Goal: Task Accomplishment & Management: Use online tool/utility

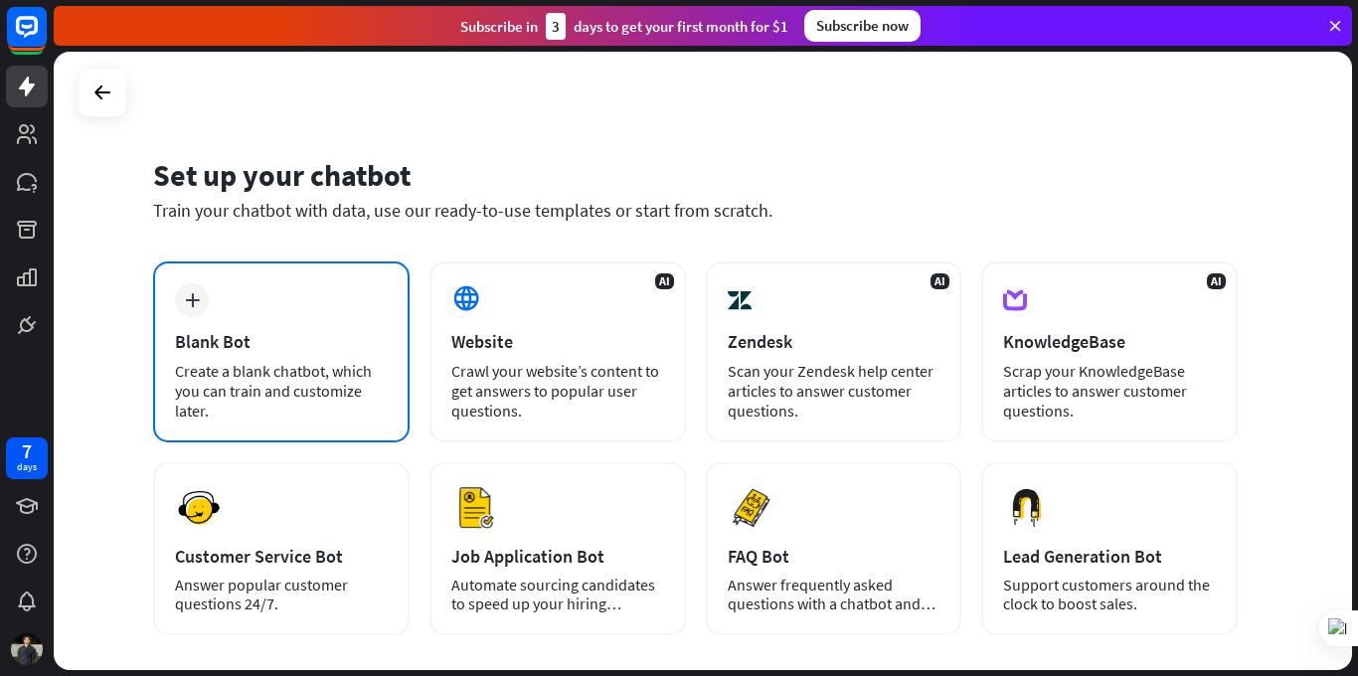
click at [267, 343] on div "Blank Bot" at bounding box center [281, 341] width 213 height 23
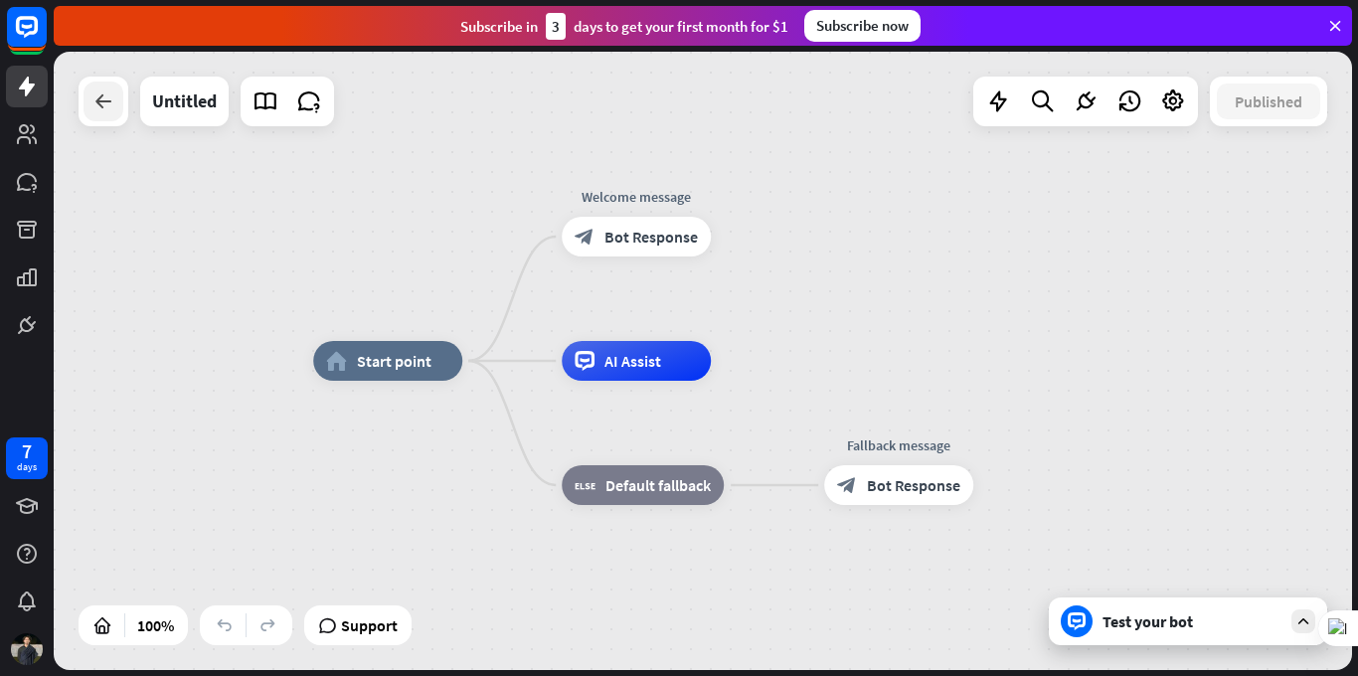
click at [96, 93] on icon at bounding box center [103, 101] width 24 height 24
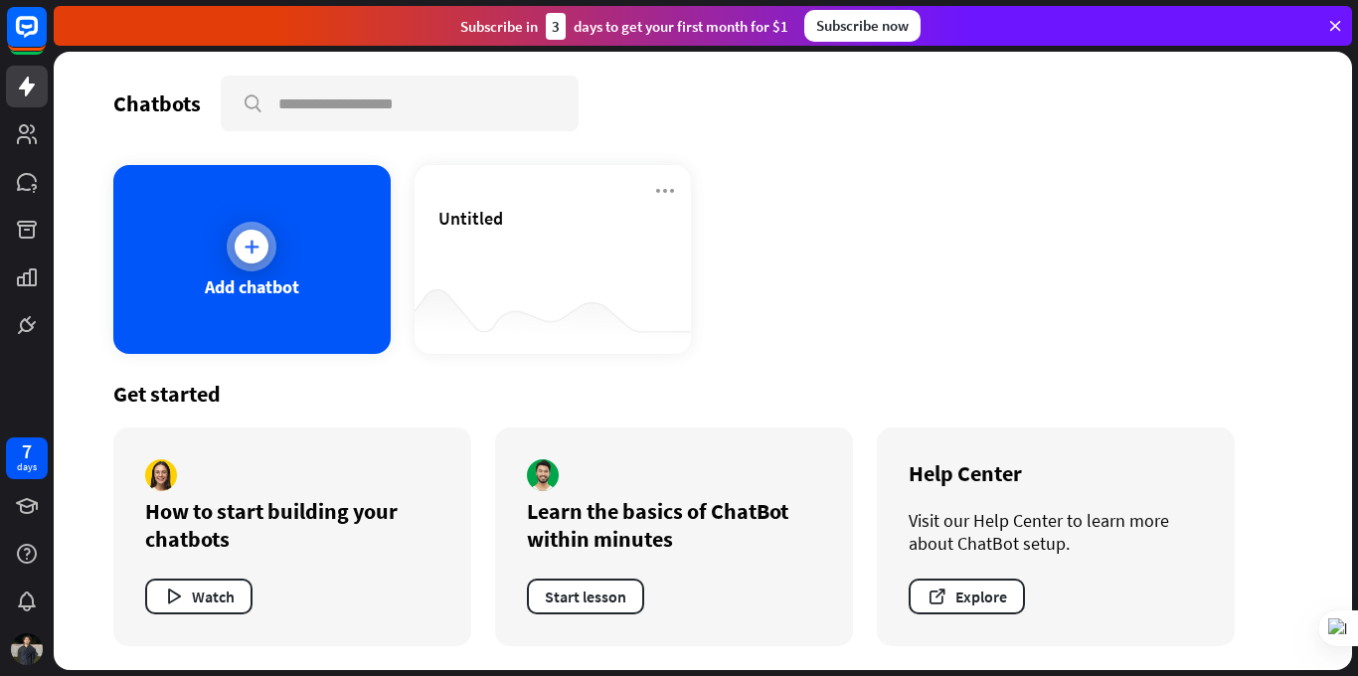
click at [272, 241] on div at bounding box center [252, 247] width 50 height 50
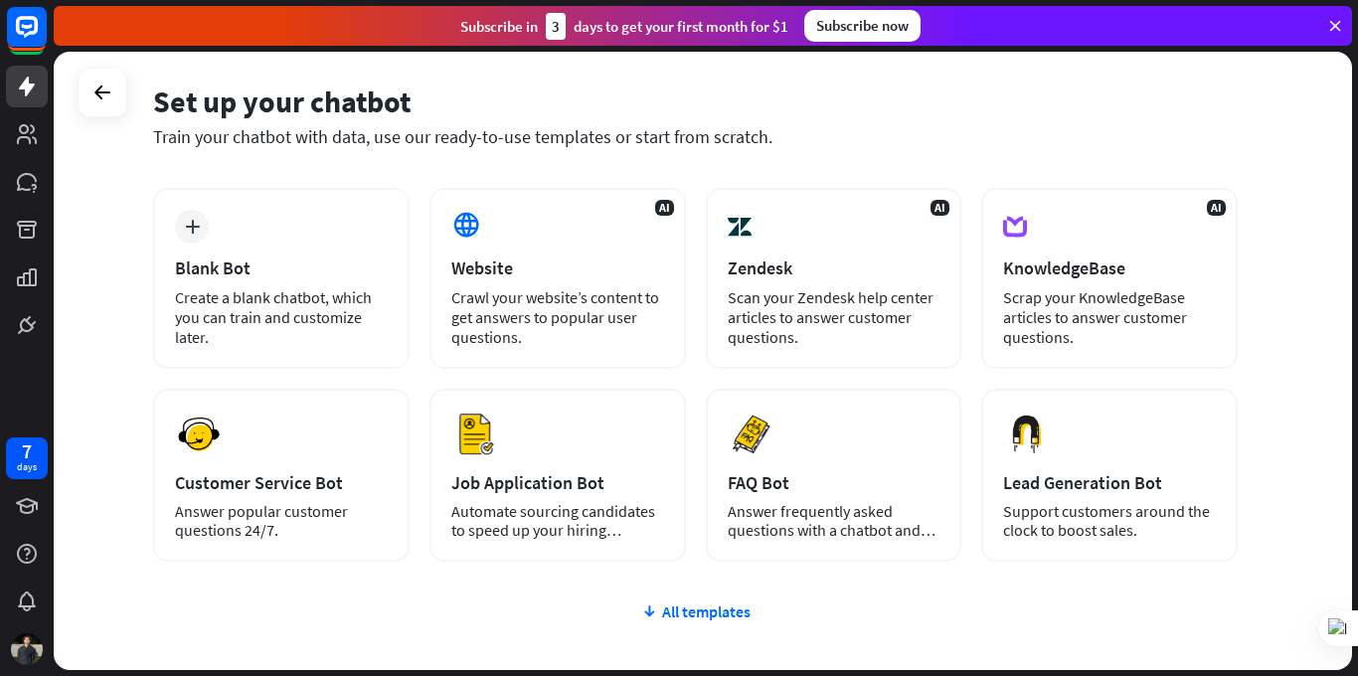
scroll to position [78, 0]
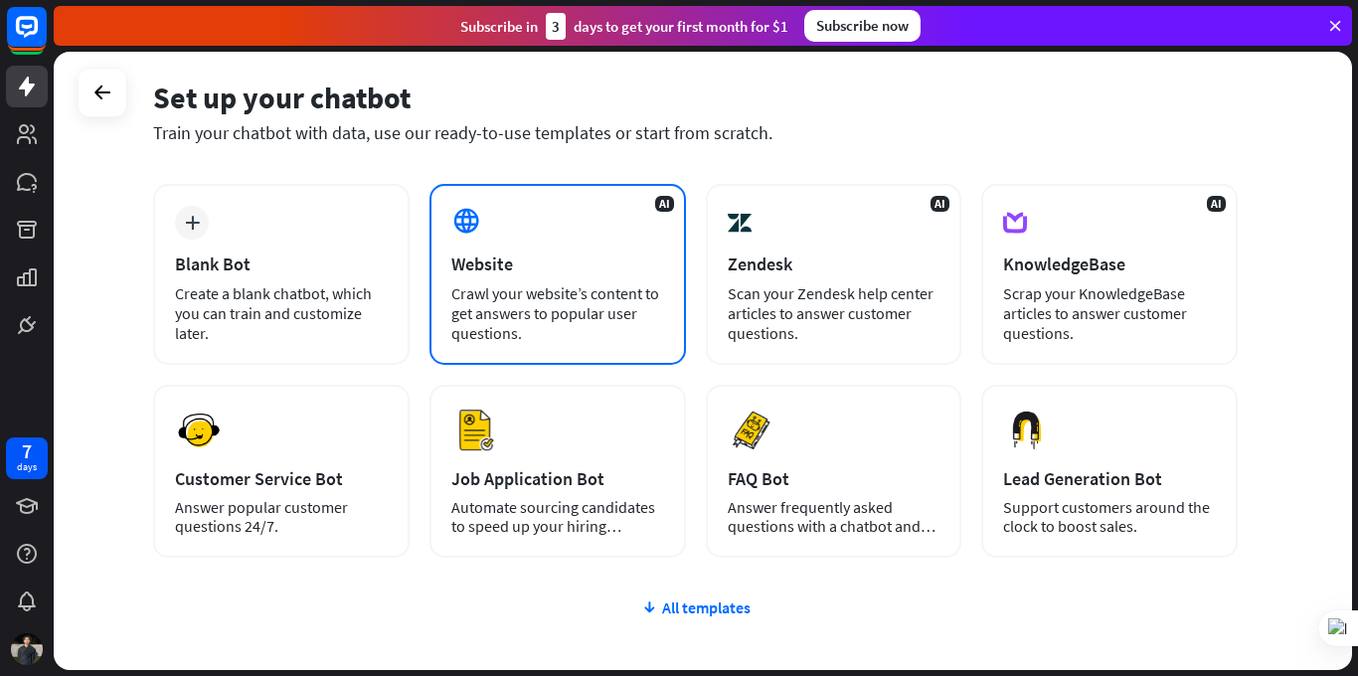
click at [523, 248] on div "AI Website Crawl your website’s content to get answers to popular user question…" at bounding box center [557, 274] width 256 height 181
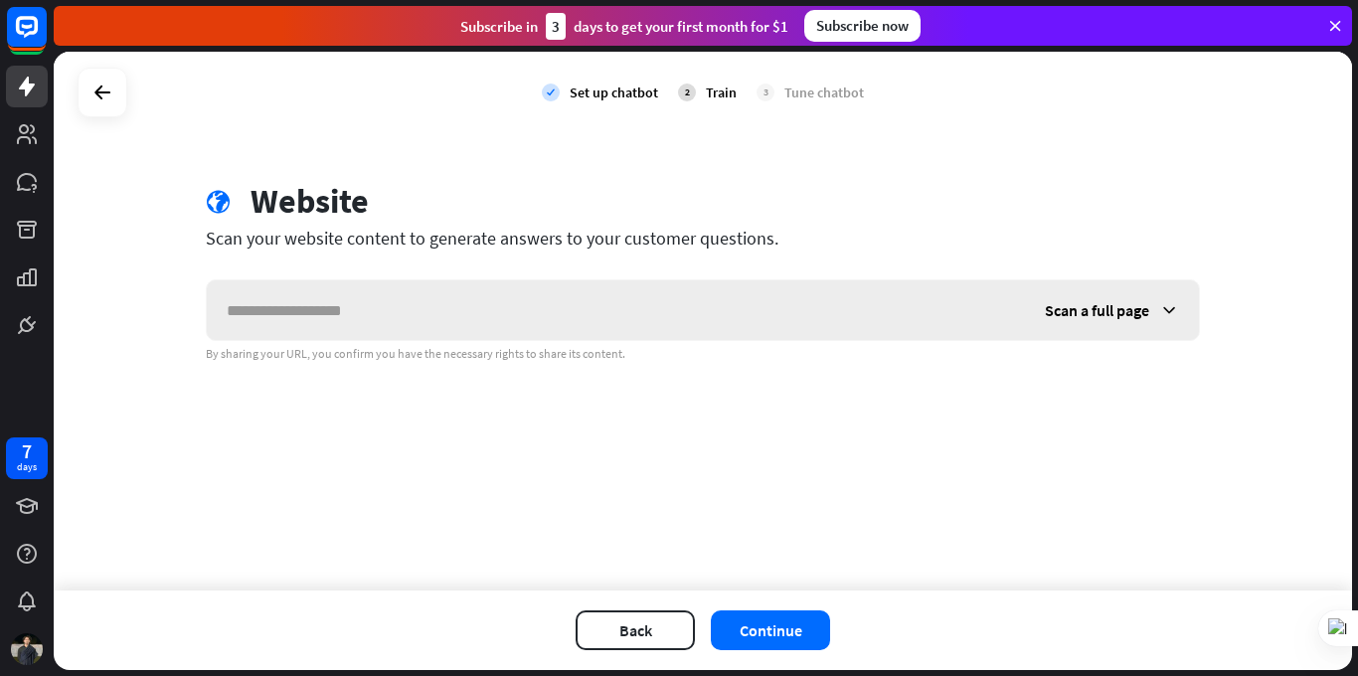
click at [1171, 304] on icon at bounding box center [1169, 310] width 20 height 20
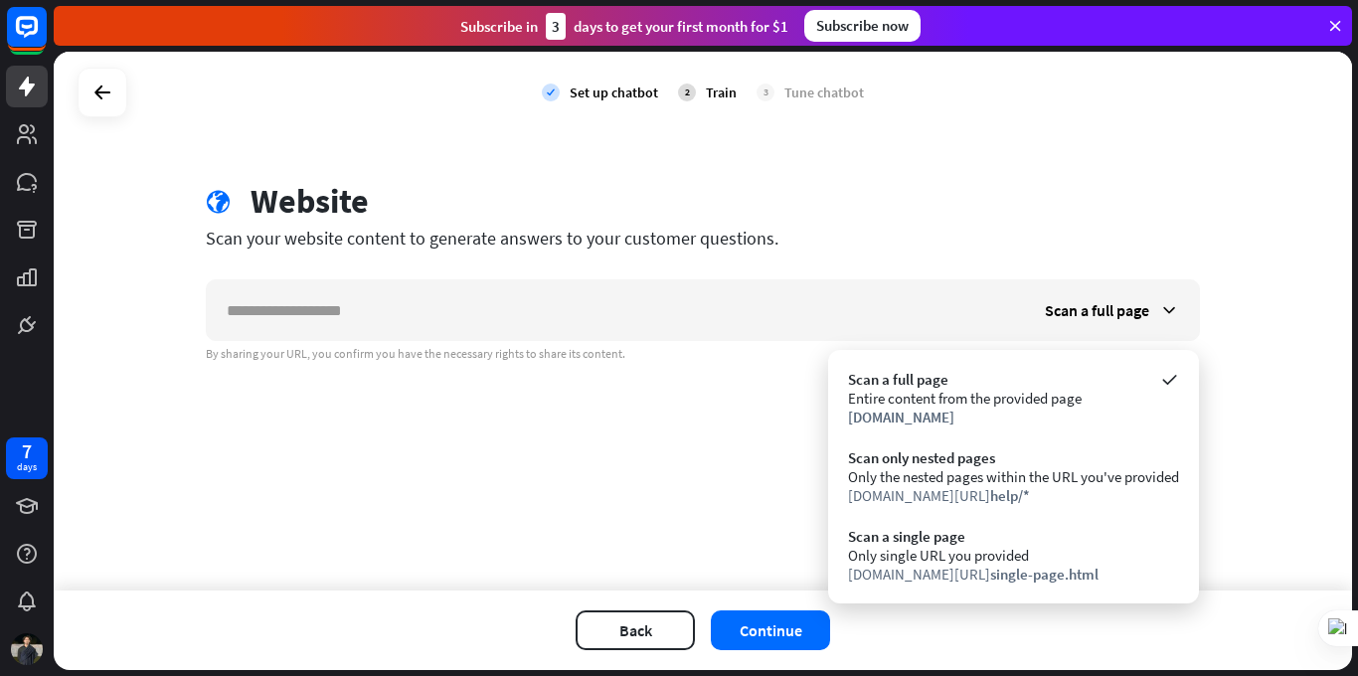
click at [887, 197] on div "globe Website" at bounding box center [703, 204] width 994 height 46
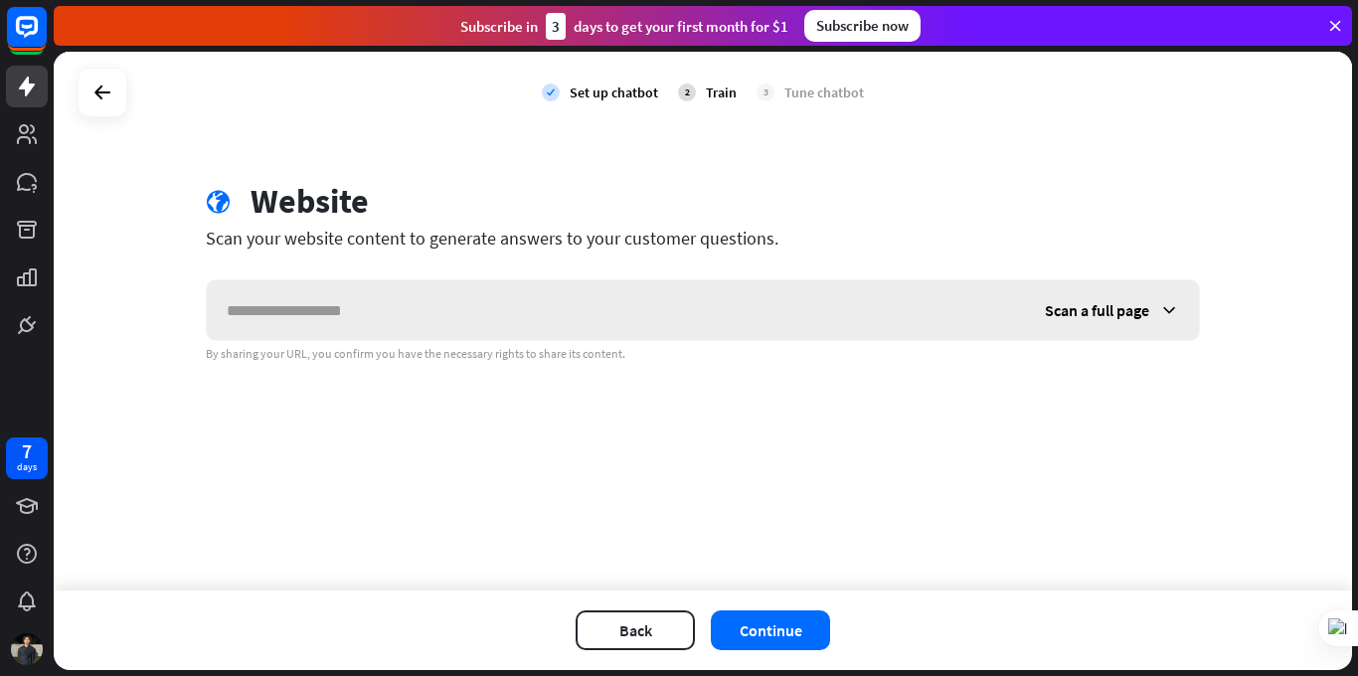
click at [1137, 319] on span "Scan a full page" at bounding box center [1097, 310] width 104 height 20
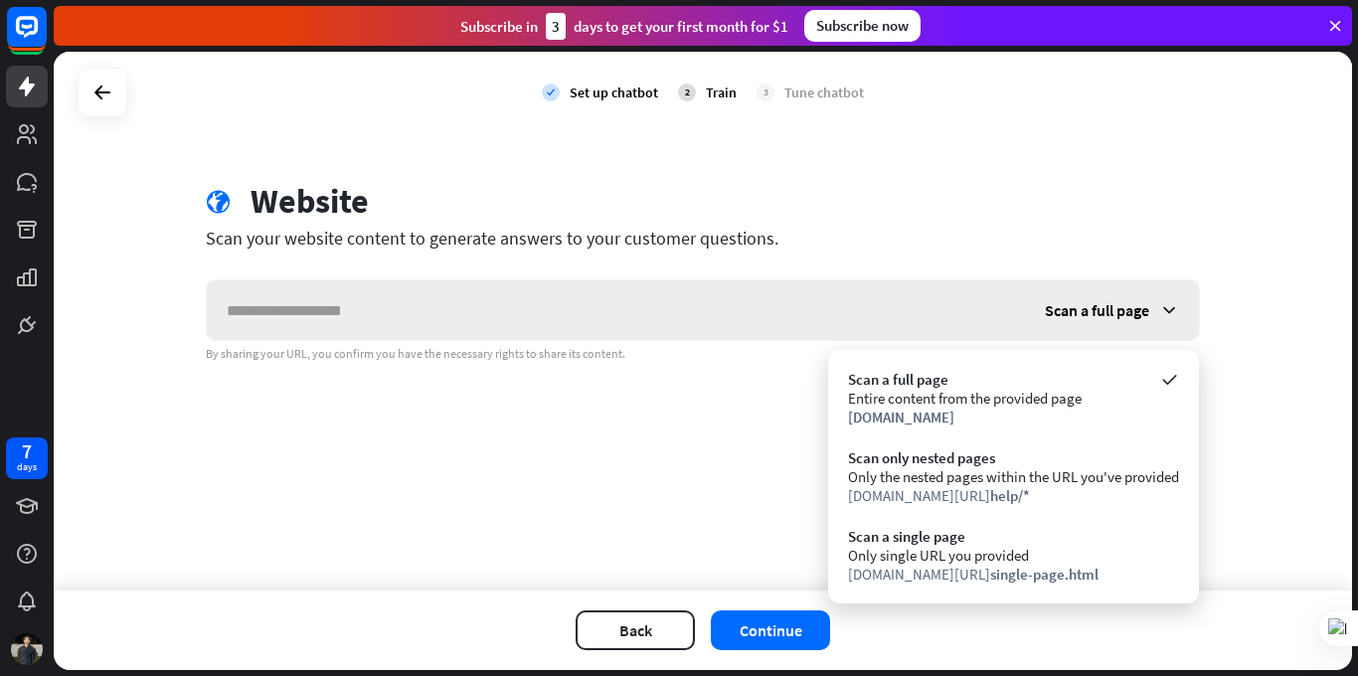
click at [1137, 319] on span "Scan a full page" at bounding box center [1097, 310] width 104 height 20
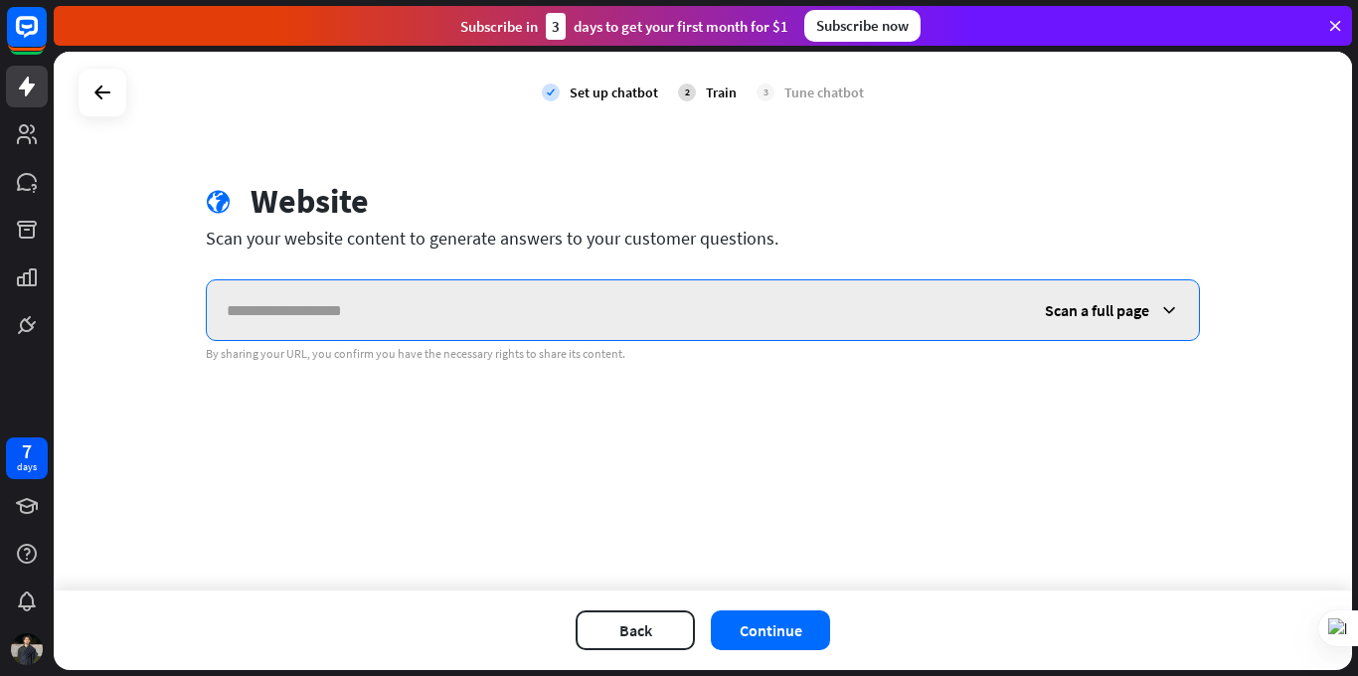
click at [549, 316] on input "text" at bounding box center [616, 310] width 818 height 60
paste input "**********"
type input "**********"
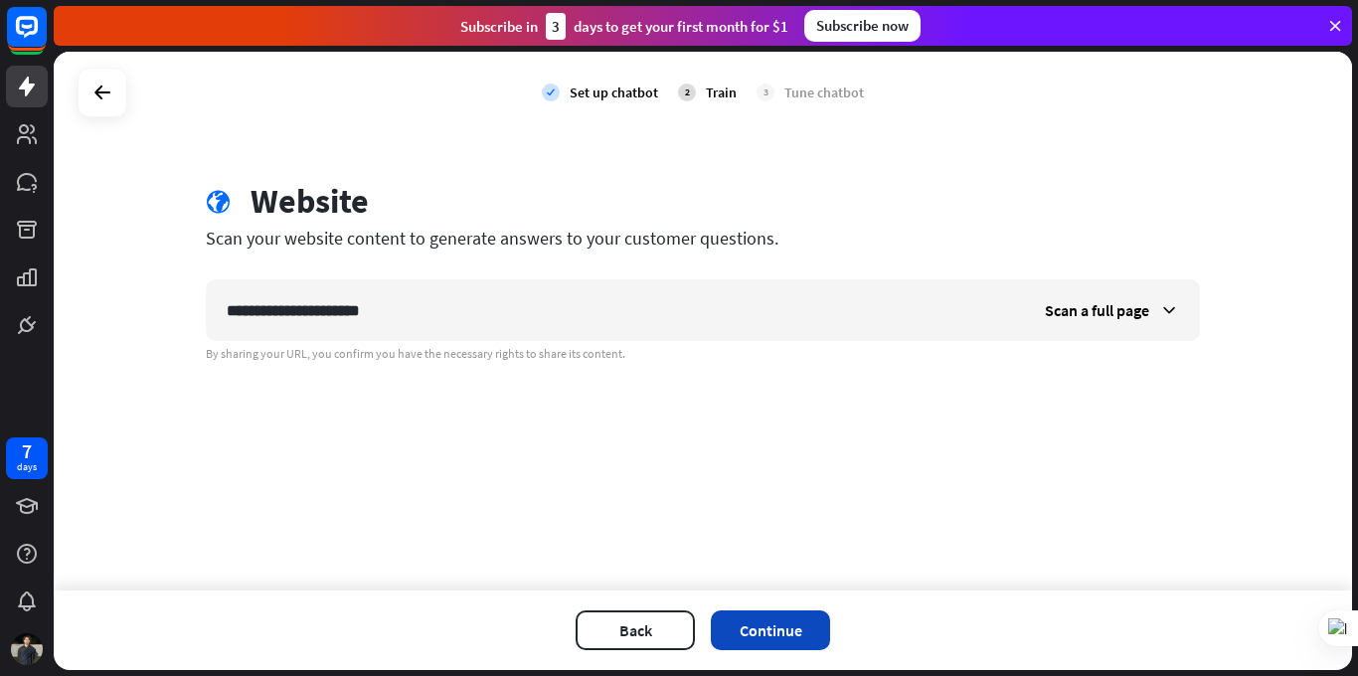
click at [765, 639] on button "Continue" at bounding box center [770, 630] width 119 height 40
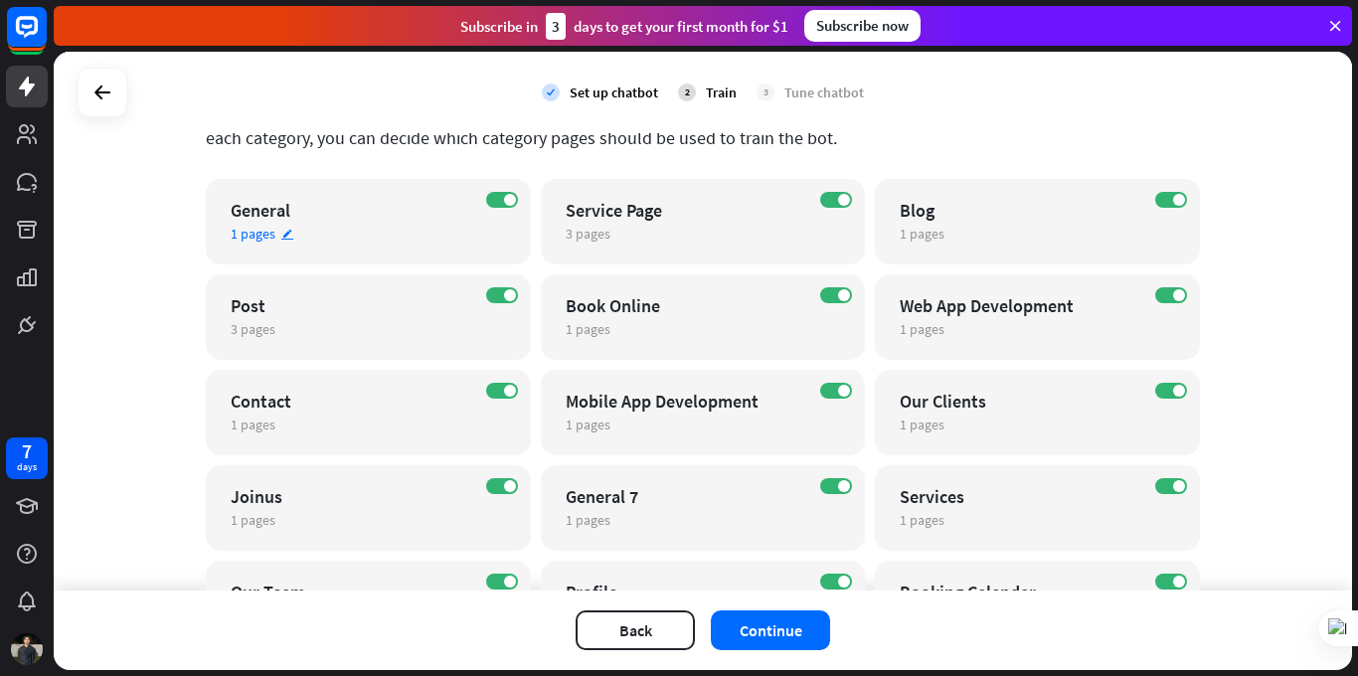
scroll to position [139, 0]
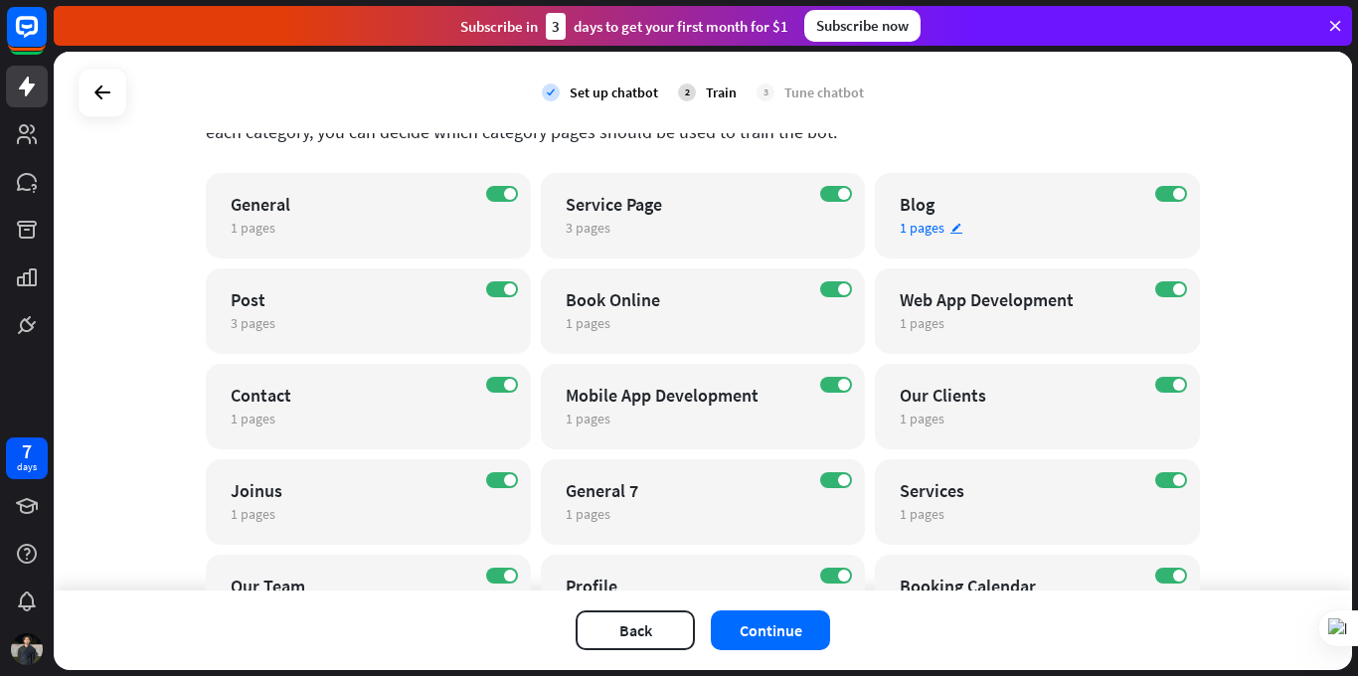
click at [949, 231] on icon "edit" at bounding box center [956, 228] width 14 height 13
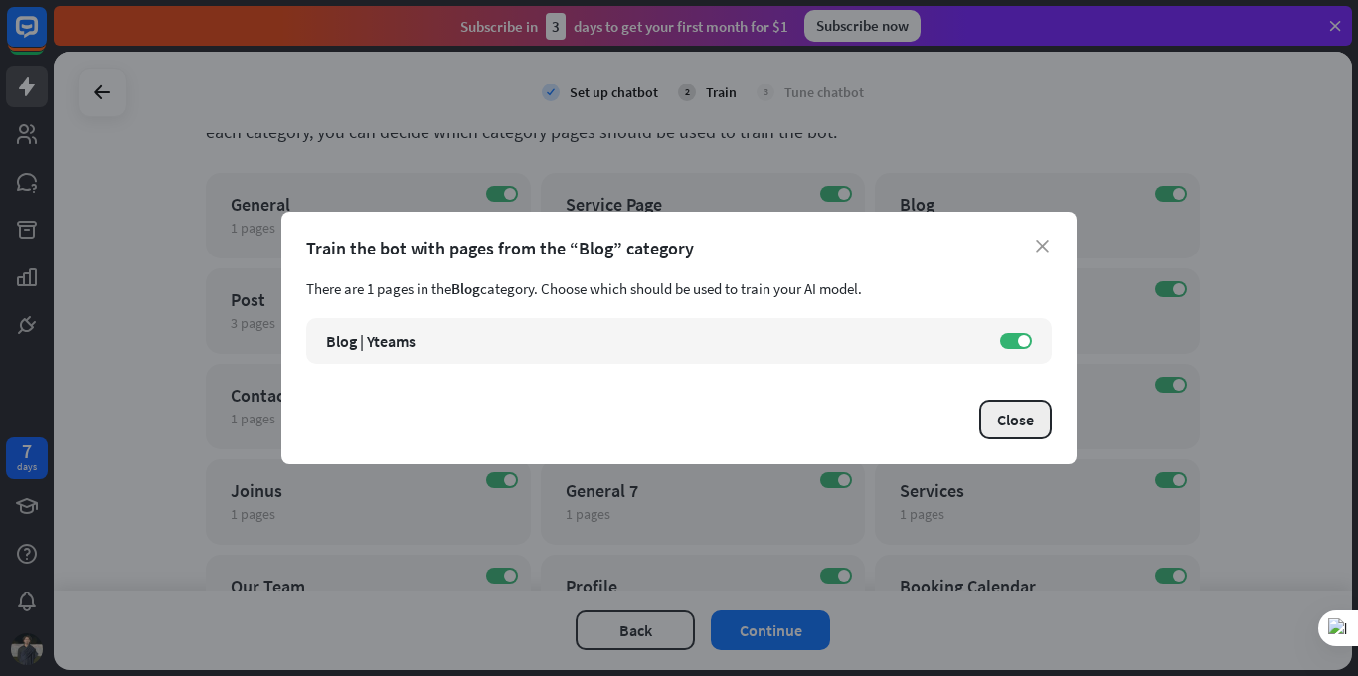
click at [1020, 421] on button "Close" at bounding box center [1015, 420] width 73 height 40
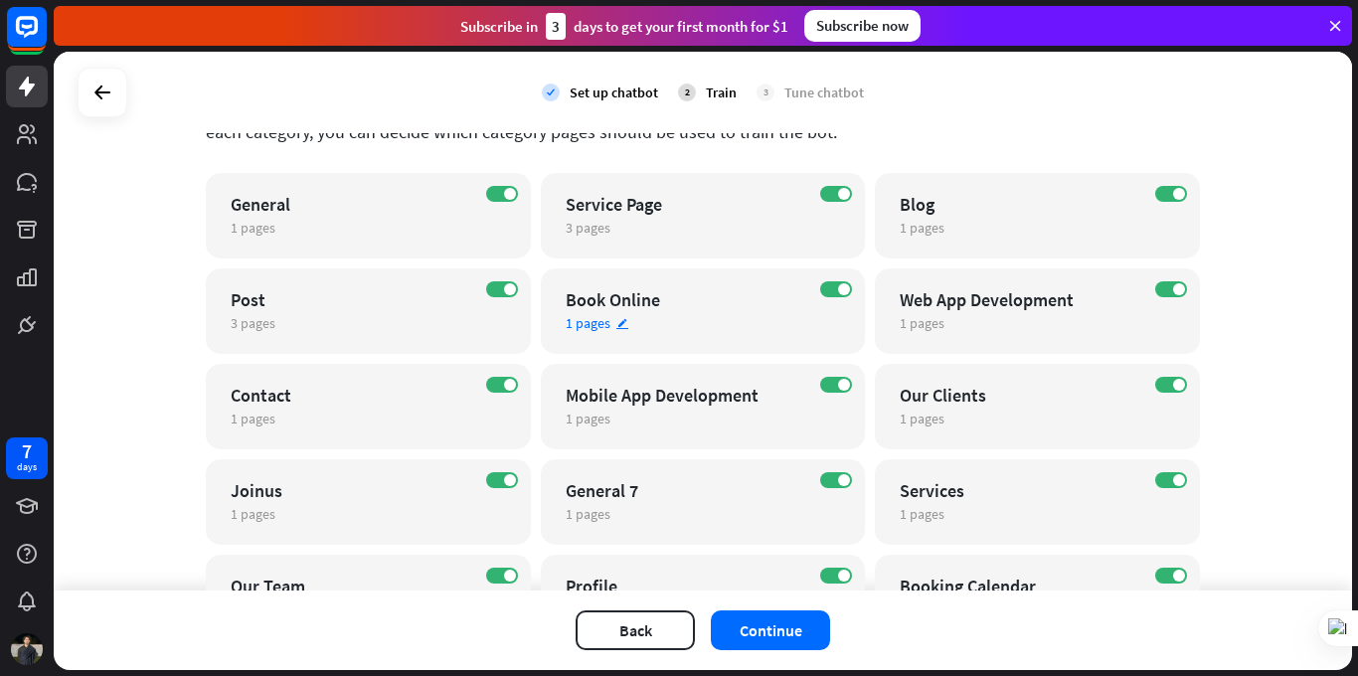
click at [615, 323] on icon "edit" at bounding box center [622, 323] width 14 height 13
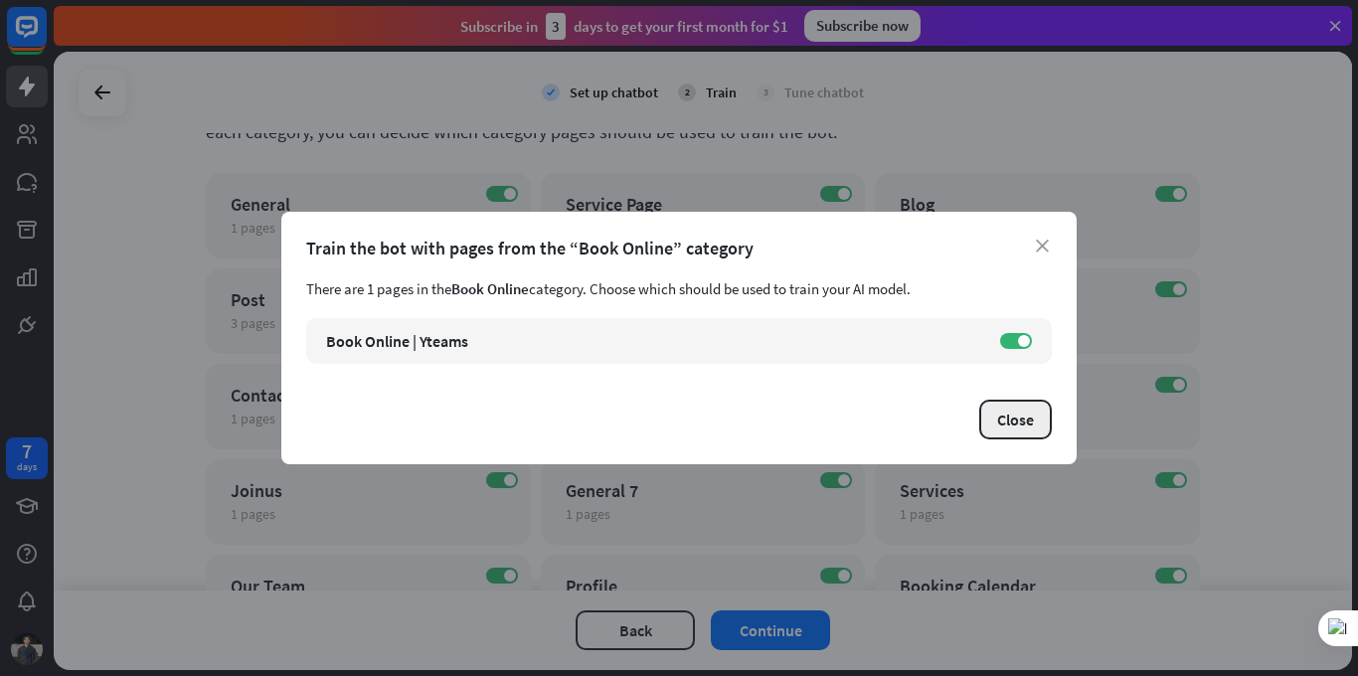
click at [1027, 417] on button "Close" at bounding box center [1015, 420] width 73 height 40
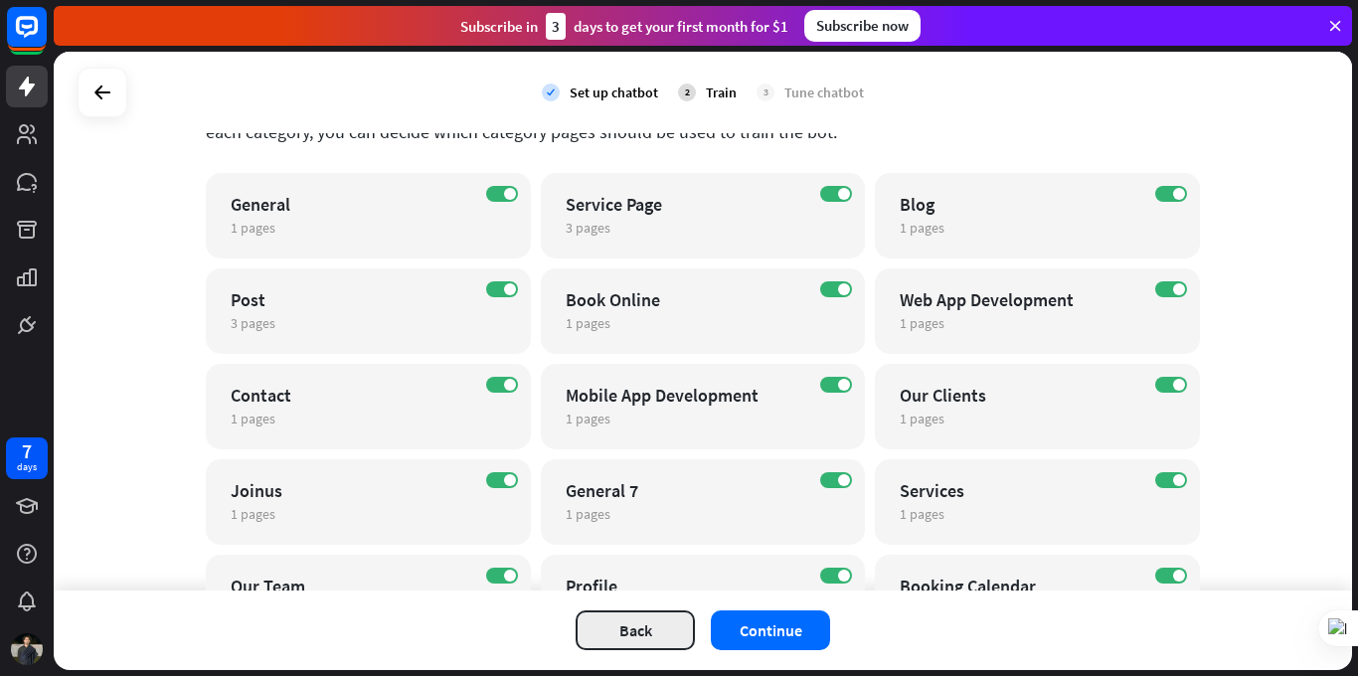
click at [655, 636] on button "Back" at bounding box center [634, 630] width 119 height 40
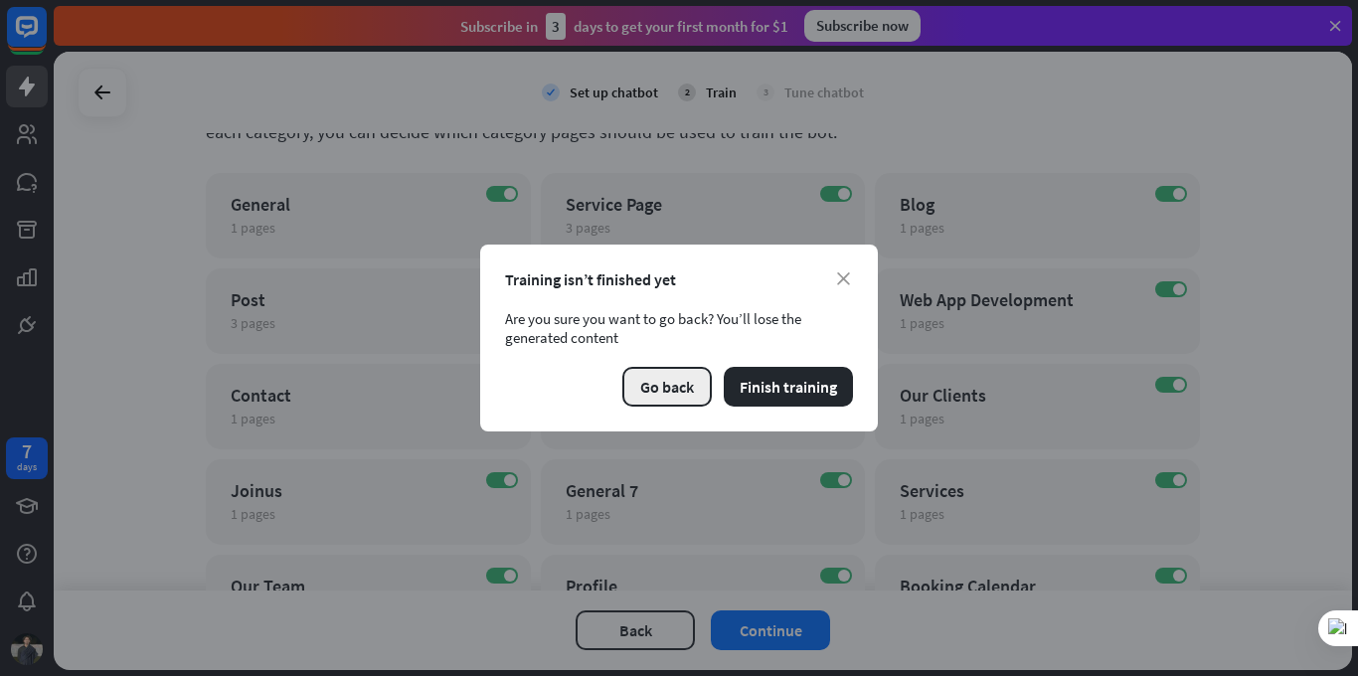
click at [668, 389] on button "Go back" at bounding box center [666, 387] width 89 height 40
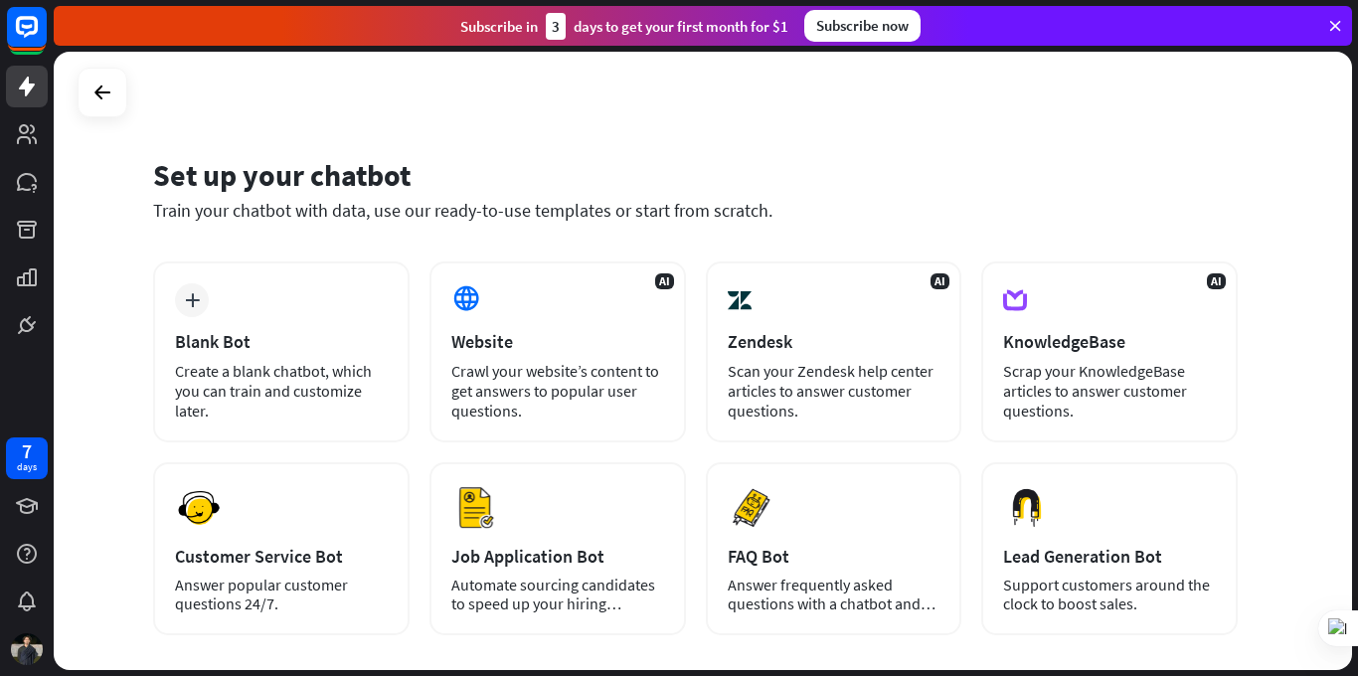
click at [95, 112] on div at bounding box center [103, 93] width 50 height 50
click at [96, 105] on div at bounding box center [102, 93] width 38 height 38
